Goal: Download file/media

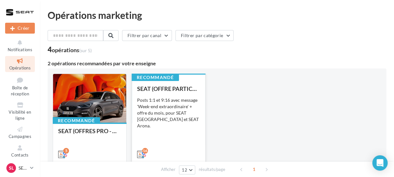
click at [150, 93] on div "SEAT (OFFRE PARTICULIER - SEPT) - SOCIAL MEDIA Posts 1:1 et 9:16 avec message '…" at bounding box center [168, 120] width 63 height 71
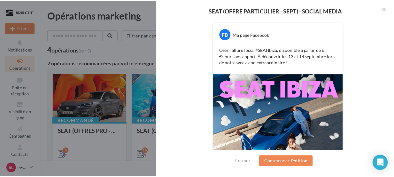
scroll to position [178, 0]
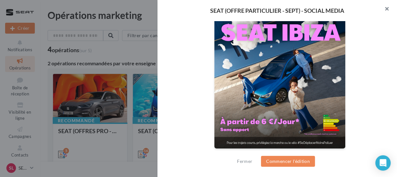
click at [385, 7] on button "button" at bounding box center [385, 9] width 26 height 19
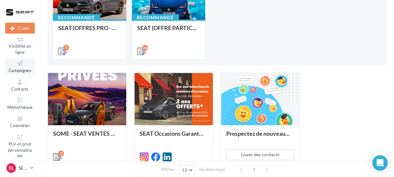
scroll to position [71, 0]
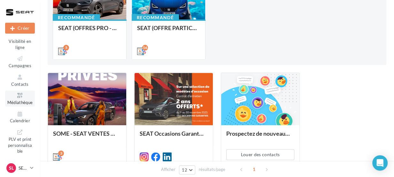
click at [19, 93] on icon at bounding box center [20, 95] width 26 height 7
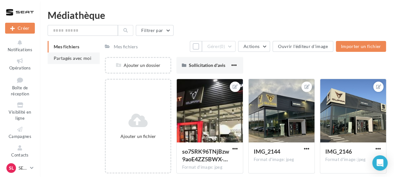
click at [85, 59] on span "Partagés avec moi" at bounding box center [73, 57] width 38 height 5
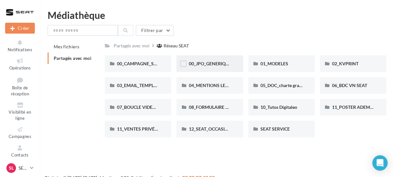
click at [224, 68] on div "00_JPO_GENERIQUE IBIZA ARONA" at bounding box center [209, 63] width 66 height 17
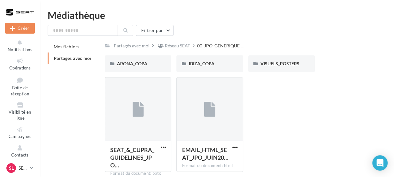
click at [224, 68] on div "IBIZA_COPA" at bounding box center [209, 63] width 66 height 17
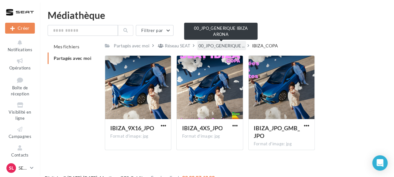
click at [231, 42] on span "00_JPO_GENERIQUE ..." at bounding box center [221, 45] width 46 height 6
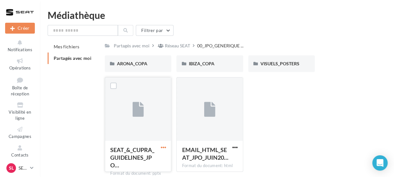
click at [162, 147] on span "button" at bounding box center [162, 146] width 5 height 5
click at [150, 117] on button "Télécharger" at bounding box center [135, 117] width 64 height 17
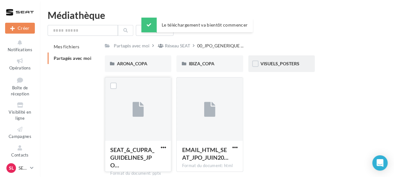
click at [272, 67] on div "VISUELS_POSTERS" at bounding box center [281, 63] width 66 height 17
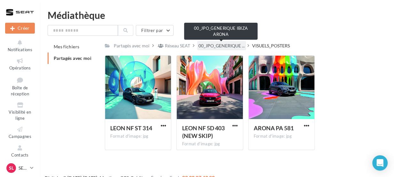
click at [235, 47] on span "00_JPO_GENERIQUE ..." at bounding box center [221, 45] width 46 height 6
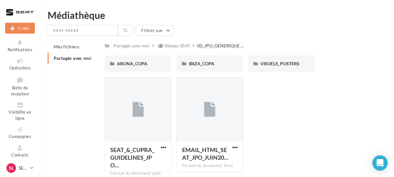
click at [346, 45] on div "Partagés avec moi Réseau SEAT 00_JPO_GENERIQUE ..." at bounding box center [245, 45] width 281 height 9
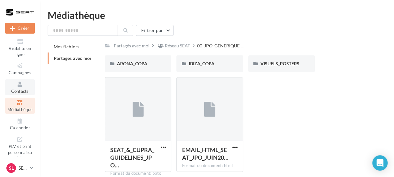
scroll to position [64, 0]
click at [20, 109] on span "Médiathèque" at bounding box center [20, 108] width 26 height 5
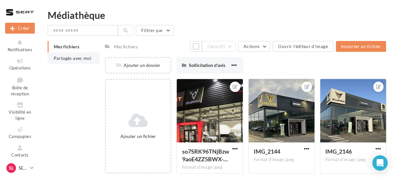
click at [70, 57] on span "Partagés avec moi" at bounding box center [73, 57] width 38 height 5
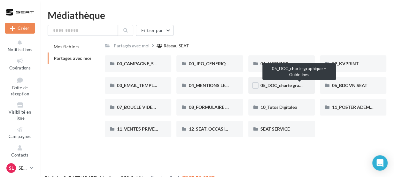
click at [279, 85] on span "05_DOC_charte graphique + Guidelines" at bounding box center [299, 84] width 78 height 5
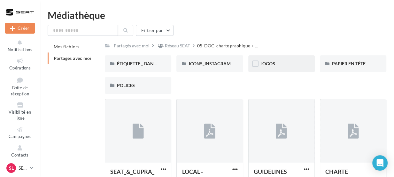
click at [285, 70] on div "LOGOS" at bounding box center [281, 63] width 66 height 17
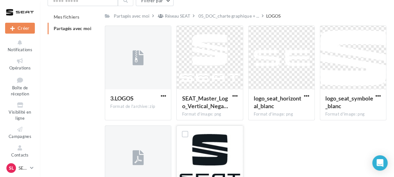
scroll to position [30, 0]
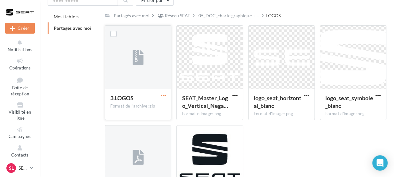
click at [166, 96] on span "button" at bounding box center [162, 95] width 5 height 5
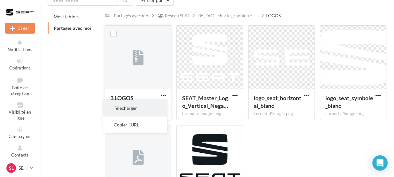
click at [134, 113] on button "Télécharger" at bounding box center [135, 108] width 64 height 17
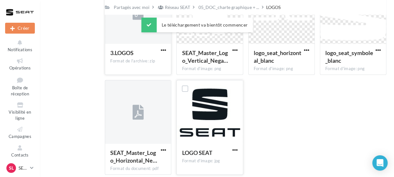
scroll to position [77, 0]
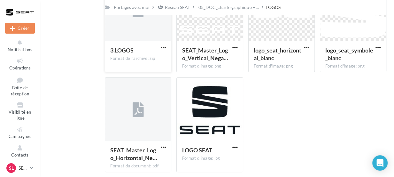
click at [336, 112] on div "3.LOGOS Format de l'archive: zip 3.LOGOS SEAT_Master_Logo_Vertical_Nega… Format…" at bounding box center [248, 77] width 287 height 199
click at [233, 149] on span "button" at bounding box center [234, 146] width 5 height 5
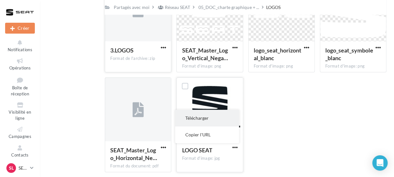
click at [206, 120] on button "Télécharger" at bounding box center [207, 118] width 64 height 17
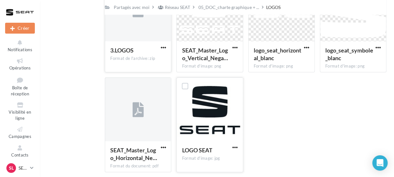
click at [80, 127] on div "Mes fichiers Partagés avec moi Partagés avec moi Réseau SEAT 05_DOC_charte grap…" at bounding box center [220, 70] width 344 height 213
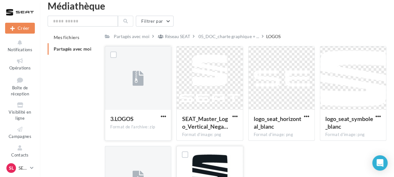
scroll to position [0, 0]
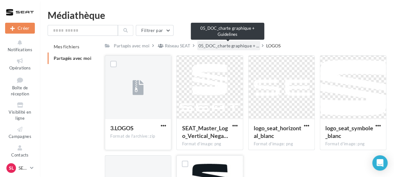
click at [237, 48] on span "05_DOC_charte graphique + ..." at bounding box center [228, 45] width 60 height 6
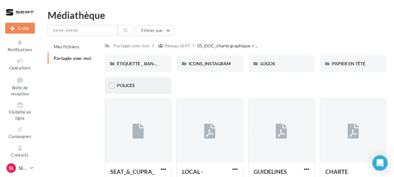
click at [157, 84] on div "POLICES" at bounding box center [138, 85] width 42 height 6
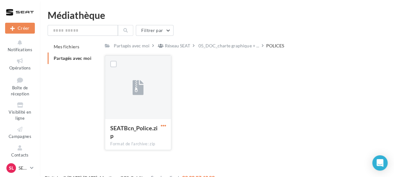
click at [165, 125] on span "button" at bounding box center [162, 125] width 5 height 5
click at [143, 136] on button "Télécharger" at bounding box center [135, 138] width 64 height 17
drag, startPoint x: 206, startPoint y: 130, endPoint x: 220, endPoint y: 57, distance: 74.5
click at [220, 57] on div "SEATBcn_Police.zip Format de l'archive: zip SEATBcn_Police.zip" at bounding box center [248, 105] width 287 height 100
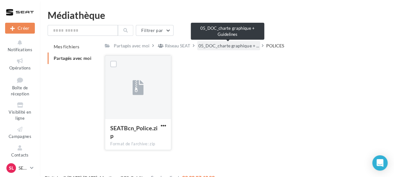
click at [233, 44] on span "05_DOC_charte graphique + ..." at bounding box center [228, 45] width 60 height 6
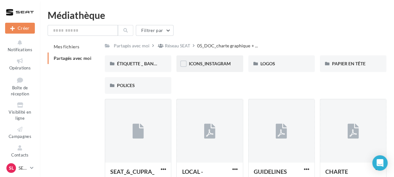
click at [214, 69] on div "ICONS_INSTAGRAM" at bounding box center [209, 63] width 66 height 17
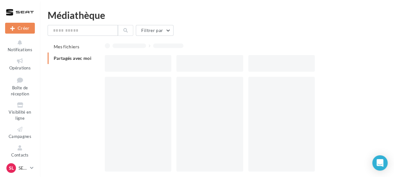
click at [214, 69] on div at bounding box center [209, 63] width 66 height 17
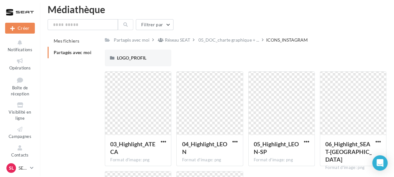
scroll to position [5, 0]
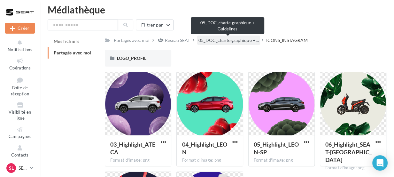
click at [249, 40] on span "05_DOC_charte graphique + ..." at bounding box center [228, 40] width 60 height 6
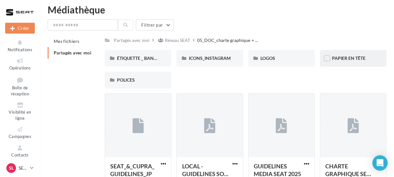
click at [367, 59] on div "PAPIER EN TÊTE" at bounding box center [353, 58] width 42 height 6
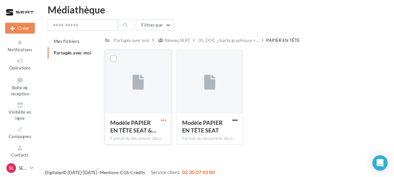
click at [162, 120] on span "button" at bounding box center [162, 119] width 5 height 5
click at [140, 133] on button "Télécharger" at bounding box center [135, 132] width 64 height 17
click at [58, 123] on div "Mes fichiers Partagés avec moi Partagés avec moi Réseau SEAT 05_DOC_charte grap…" at bounding box center [220, 92] width 344 height 114
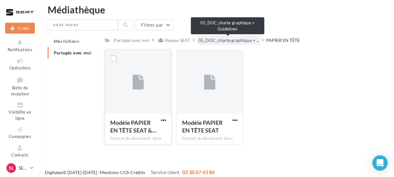
click at [223, 39] on span "05_DOC_charte graphique + ..." at bounding box center [228, 40] width 60 height 6
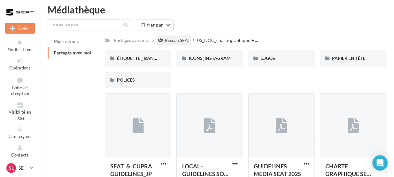
click at [173, 43] on div "Réseau SEAT" at bounding box center [177, 40] width 25 height 6
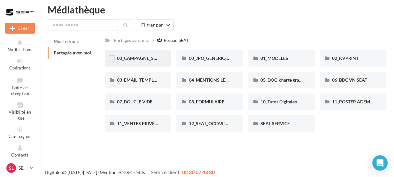
click at [160, 58] on div "00_CAMPAGNE_SEPTEMBRE" at bounding box center [138, 58] width 66 height 17
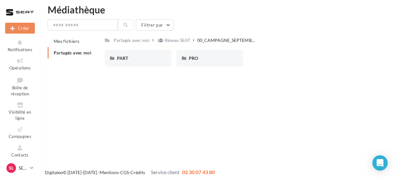
click at [160, 58] on div "PART" at bounding box center [138, 58] width 66 height 17
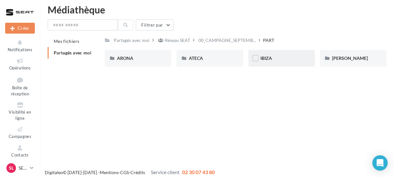
click at [283, 61] on div "IBIZA" at bounding box center [281, 58] width 42 height 6
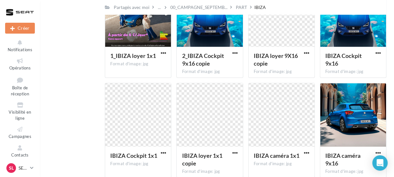
scroll to position [197, 0]
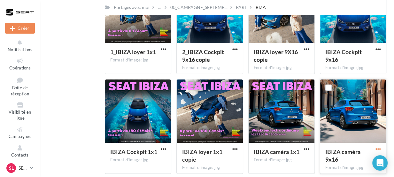
click at [378, 151] on span "button" at bounding box center [377, 148] width 5 height 5
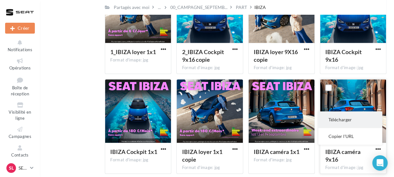
click at [351, 119] on button "Télécharger" at bounding box center [350, 119] width 64 height 17
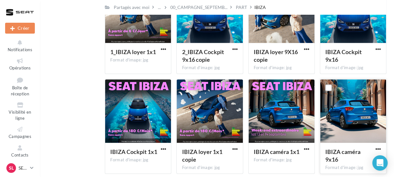
drag, startPoint x: 83, startPoint y: 74, endPoint x: 99, endPoint y: -32, distance: 106.9
